Goal: Transaction & Acquisition: Book appointment/travel/reservation

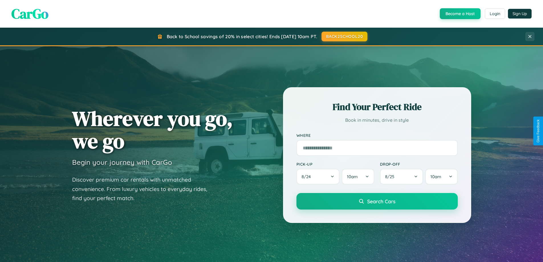
scroll to position [1097, 0]
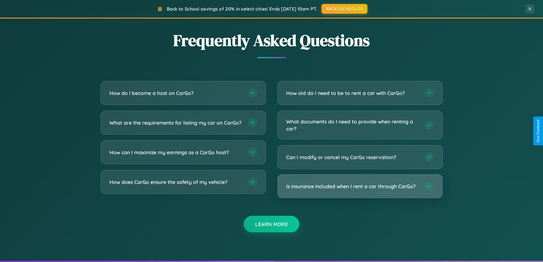
click at [360, 186] on h3 "Is insurance included when I rent a car through CarGo?" at bounding box center [352, 186] width 133 height 7
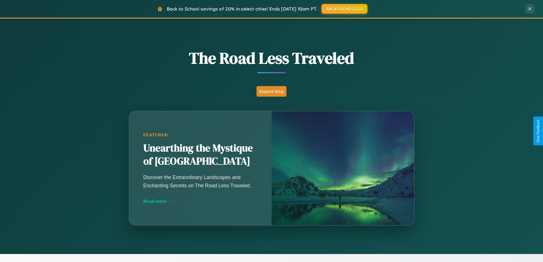
scroll to position [392, 0]
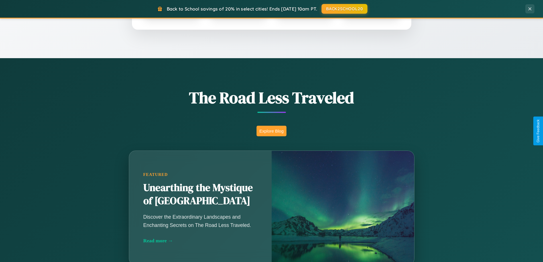
click at [271, 131] on button "Explore Blog" at bounding box center [271, 131] width 30 height 11
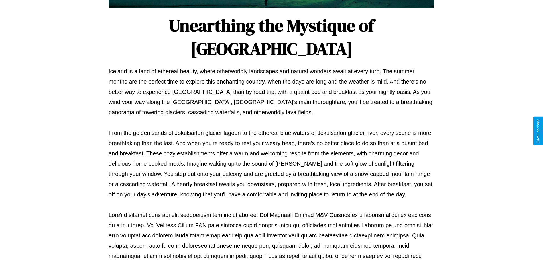
scroll to position [184, 0]
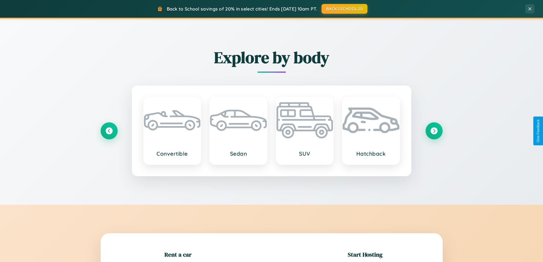
scroll to position [123, 0]
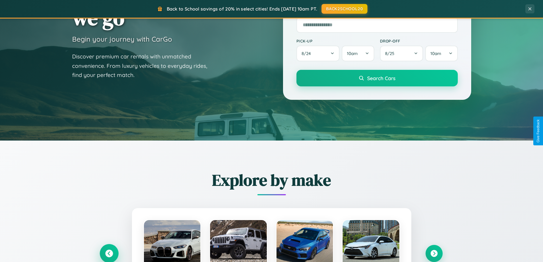
click at [109, 253] on icon at bounding box center [109, 254] width 8 height 8
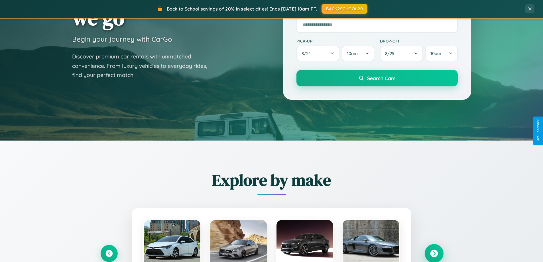
click at [434, 253] on icon at bounding box center [434, 254] width 8 height 8
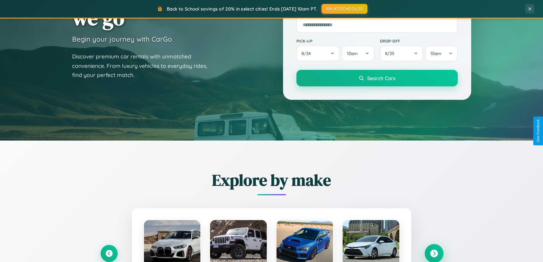
click at [434, 253] on icon at bounding box center [434, 254] width 8 height 8
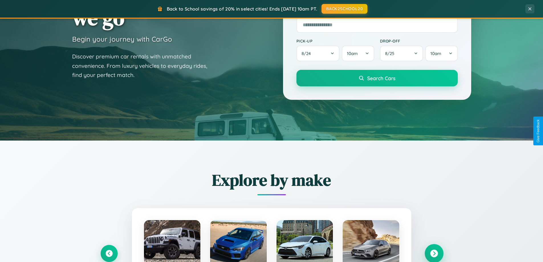
click at [434, 253] on icon at bounding box center [434, 254] width 8 height 8
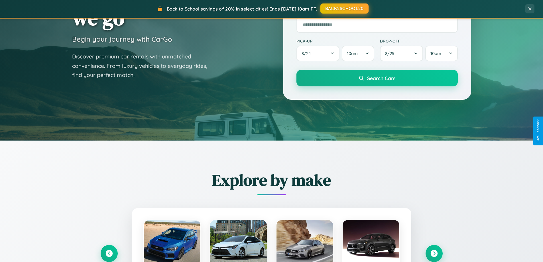
click at [344, 9] on button "BACK2SCHOOL20" at bounding box center [344, 8] width 48 height 10
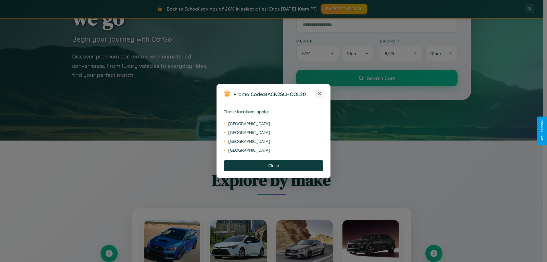
click at [319, 94] on icon at bounding box center [319, 93] width 3 height 3
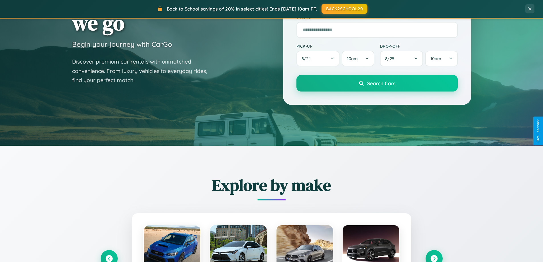
scroll to position [17, 0]
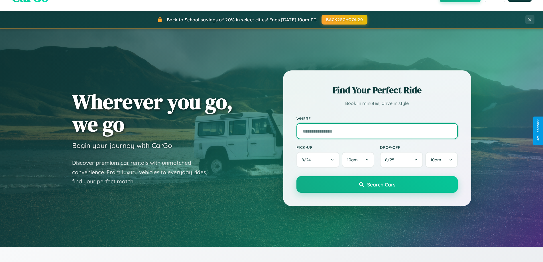
click at [377, 131] on input "text" at bounding box center [376, 131] width 161 height 16
type input "**********"
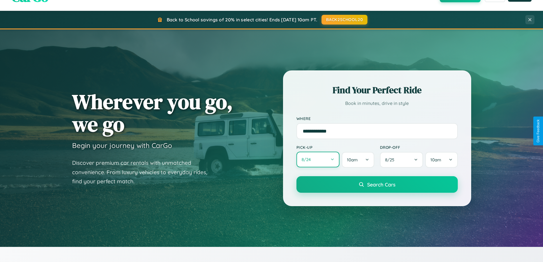
click at [318, 160] on button "8 / 24" at bounding box center [317, 160] width 43 height 16
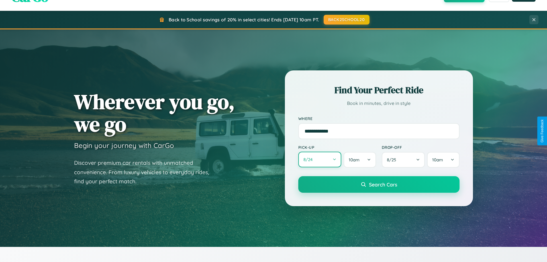
select select "*"
select select "****"
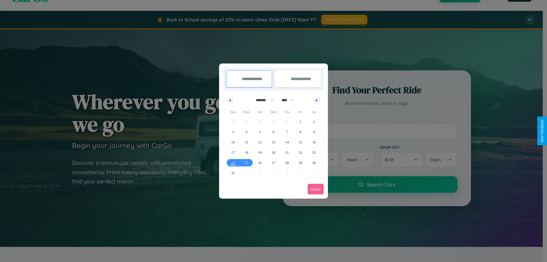
click at [262, 100] on select "******* ******** ***** ***** *** **** **** ****** ********* ******* ******** **…" at bounding box center [264, 99] width 24 height 9
select select "*"
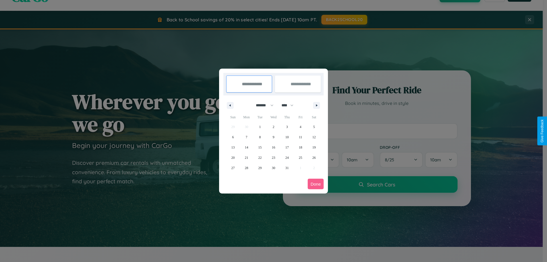
click at [290, 105] on select "**** **** **** **** **** **** **** **** **** **** **** **** **** **** **** ****…" at bounding box center [287, 105] width 17 height 9
select select "****"
click at [273, 127] on span "1" at bounding box center [274, 127] width 2 height 10
type input "**********"
click at [260, 137] on span "7" at bounding box center [260, 137] width 2 height 10
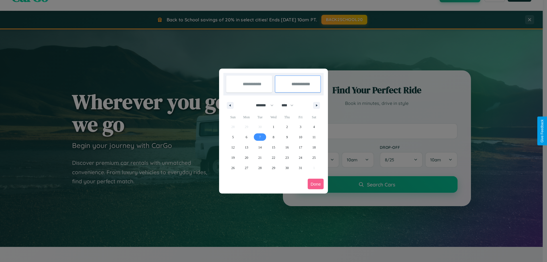
type input "**********"
click at [316, 184] on button "Done" at bounding box center [316, 184] width 16 height 11
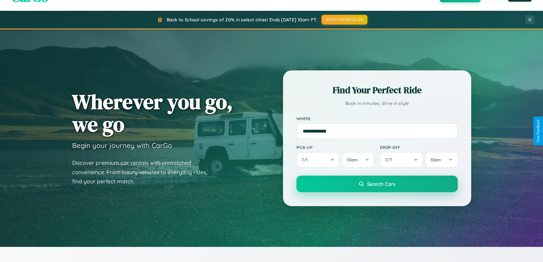
click at [377, 184] on span "Search Cars" at bounding box center [381, 184] width 28 height 6
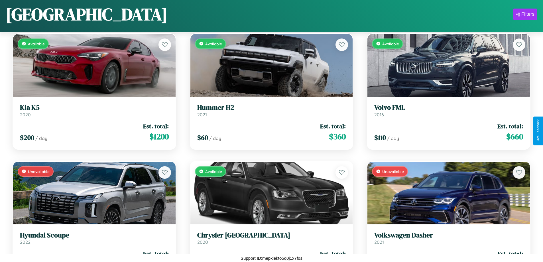
scroll to position [335, 0]
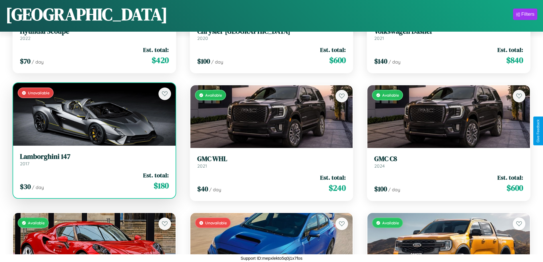
click at [93, 161] on link "Lamborghini 147 2017" at bounding box center [94, 159] width 149 height 14
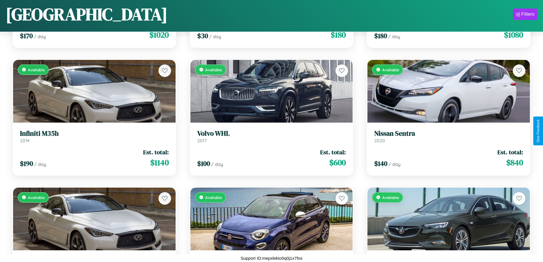
scroll to position [846, 0]
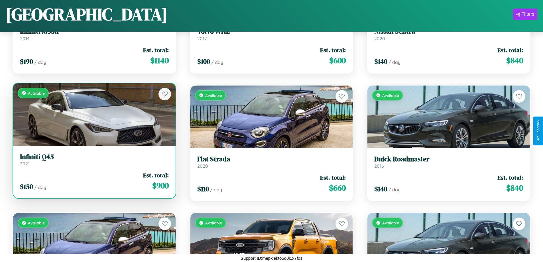
click at [93, 161] on link "Infiniti Q45 2021" at bounding box center [94, 160] width 149 height 14
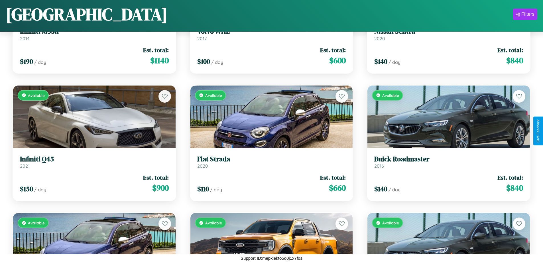
scroll to position [1484, 0]
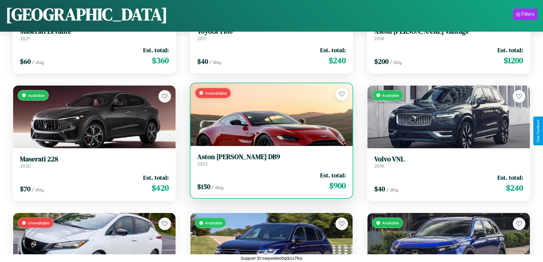
click at [269, 161] on h3 "Aston Martin DB9" at bounding box center [271, 157] width 149 height 8
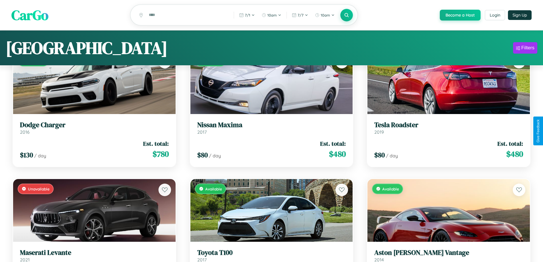
scroll to position [0, 0]
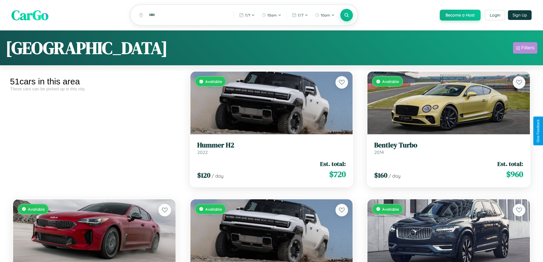
click at [525, 49] on div "Filters" at bounding box center [527, 48] width 13 height 6
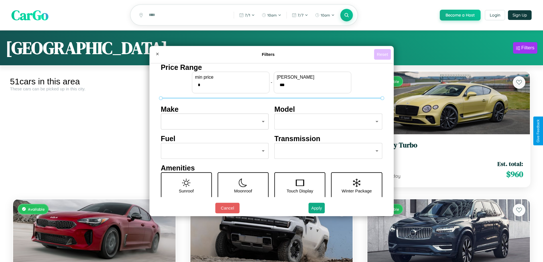
click at [383, 54] on button "Reset" at bounding box center [382, 54] width 17 height 11
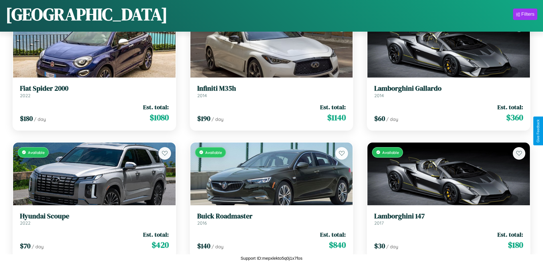
scroll to position [1356, 0]
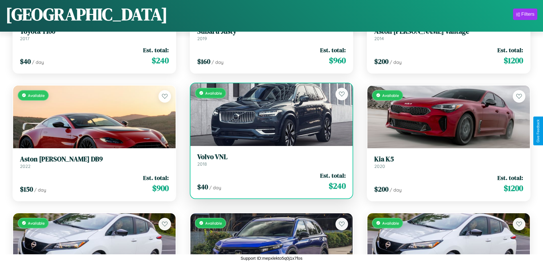
click at [269, 162] on link "Volvo VNL 2018" at bounding box center [271, 160] width 149 height 14
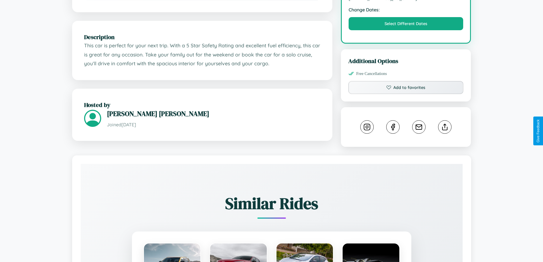
scroll to position [211, 0]
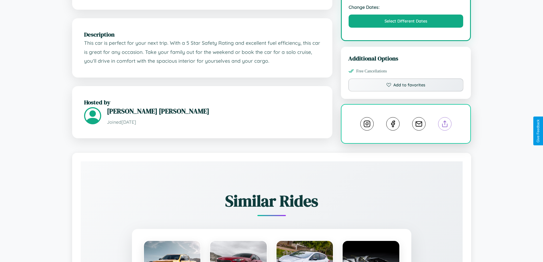
click at [445, 125] on line at bounding box center [445, 123] width 0 height 4
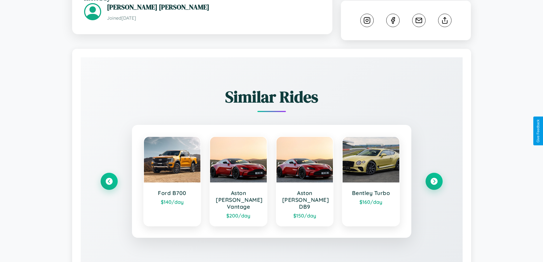
scroll to position [323, 0]
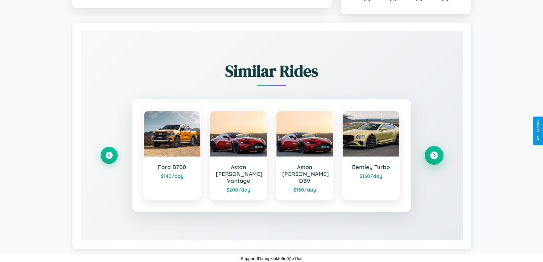
click at [434, 158] on icon at bounding box center [434, 156] width 8 height 8
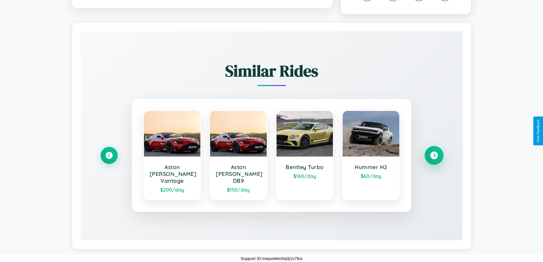
click at [434, 158] on icon at bounding box center [434, 156] width 8 height 8
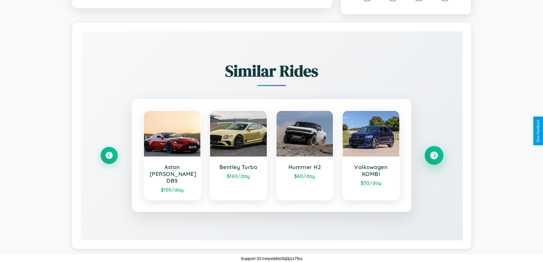
click at [434, 158] on icon at bounding box center [434, 156] width 8 height 8
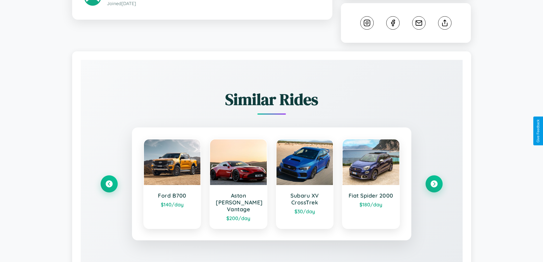
scroll to position [341, 0]
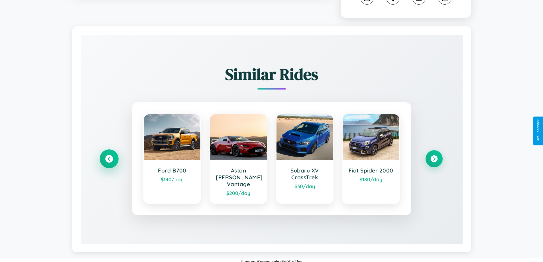
click at [109, 158] on icon at bounding box center [109, 159] width 8 height 8
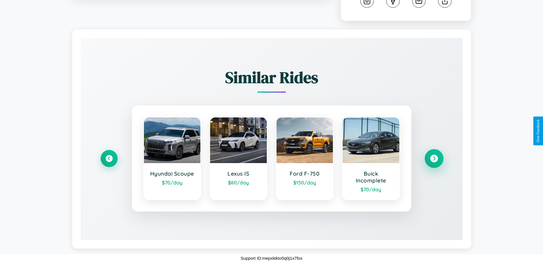
click at [434, 158] on icon at bounding box center [434, 158] width 8 height 8
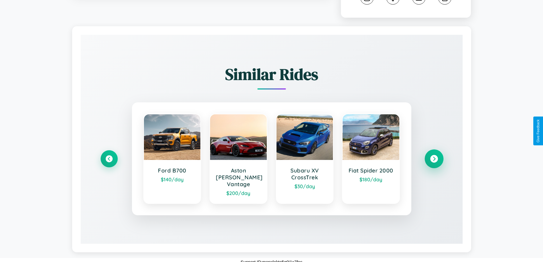
click at [434, 158] on icon at bounding box center [434, 159] width 8 height 8
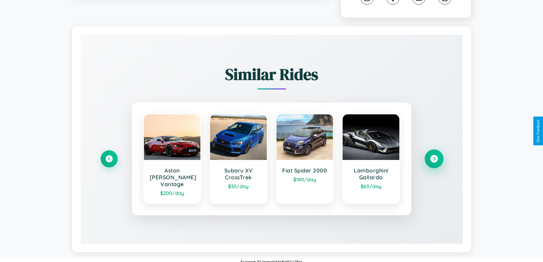
click at [434, 158] on icon at bounding box center [434, 159] width 8 height 8
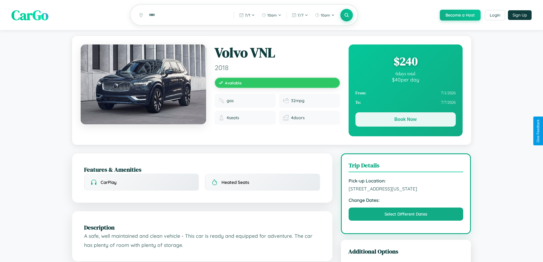
click at [405, 120] on button "Book Now" at bounding box center [405, 119] width 100 height 14
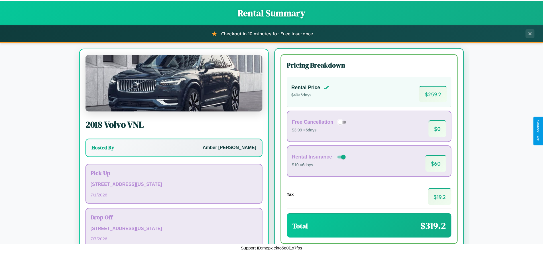
scroll to position [27, 0]
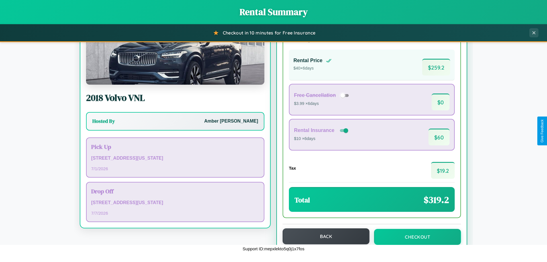
click at [323, 236] on button "Back" at bounding box center [326, 236] width 87 height 16
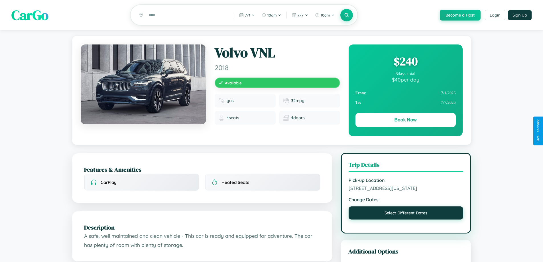
click at [406, 219] on button "Select Different Dates" at bounding box center [406, 212] width 115 height 13
select select "*"
select select "****"
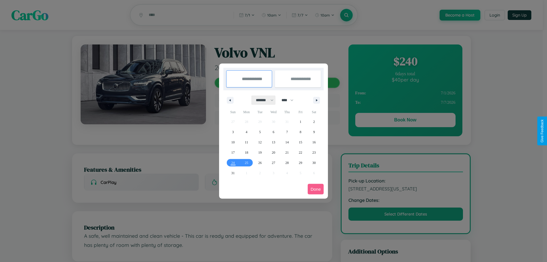
drag, startPoint x: 262, startPoint y: 100, endPoint x: 274, endPoint y: 114, distance: 18.2
click at [262, 100] on select "******* ******** ***** ***** *** **** **** ****** ********* ******* ******** **…" at bounding box center [264, 99] width 24 height 9
select select "**"
click at [233, 142] on span "9" at bounding box center [233, 142] width 2 height 10
type input "**********"
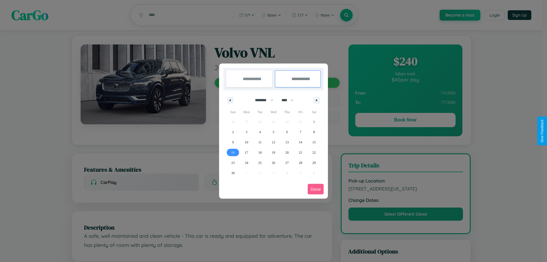
click at [233, 152] on span "16" at bounding box center [232, 152] width 3 height 10
type input "**********"
click at [316, 189] on button "Done" at bounding box center [316, 189] width 16 height 11
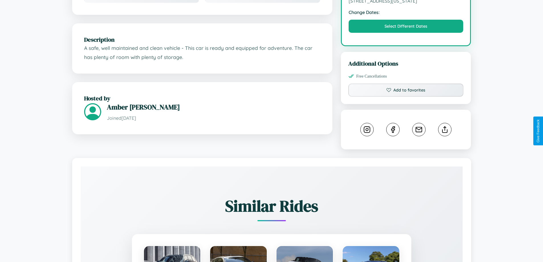
scroll to position [193, 0]
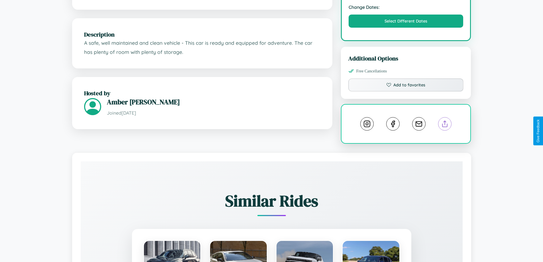
click at [445, 125] on line at bounding box center [445, 123] width 0 height 4
